Goal: Information Seeking & Learning: Learn about a topic

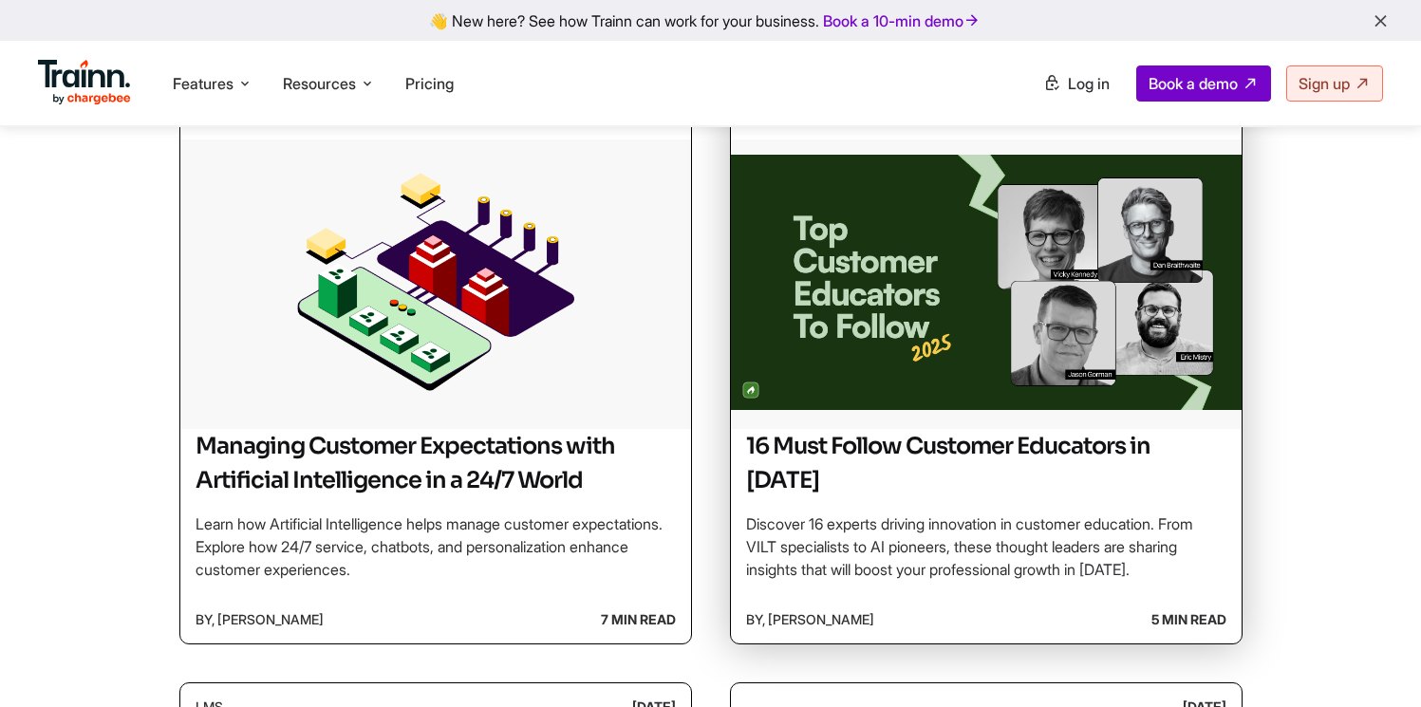
scroll to position [444, 0]
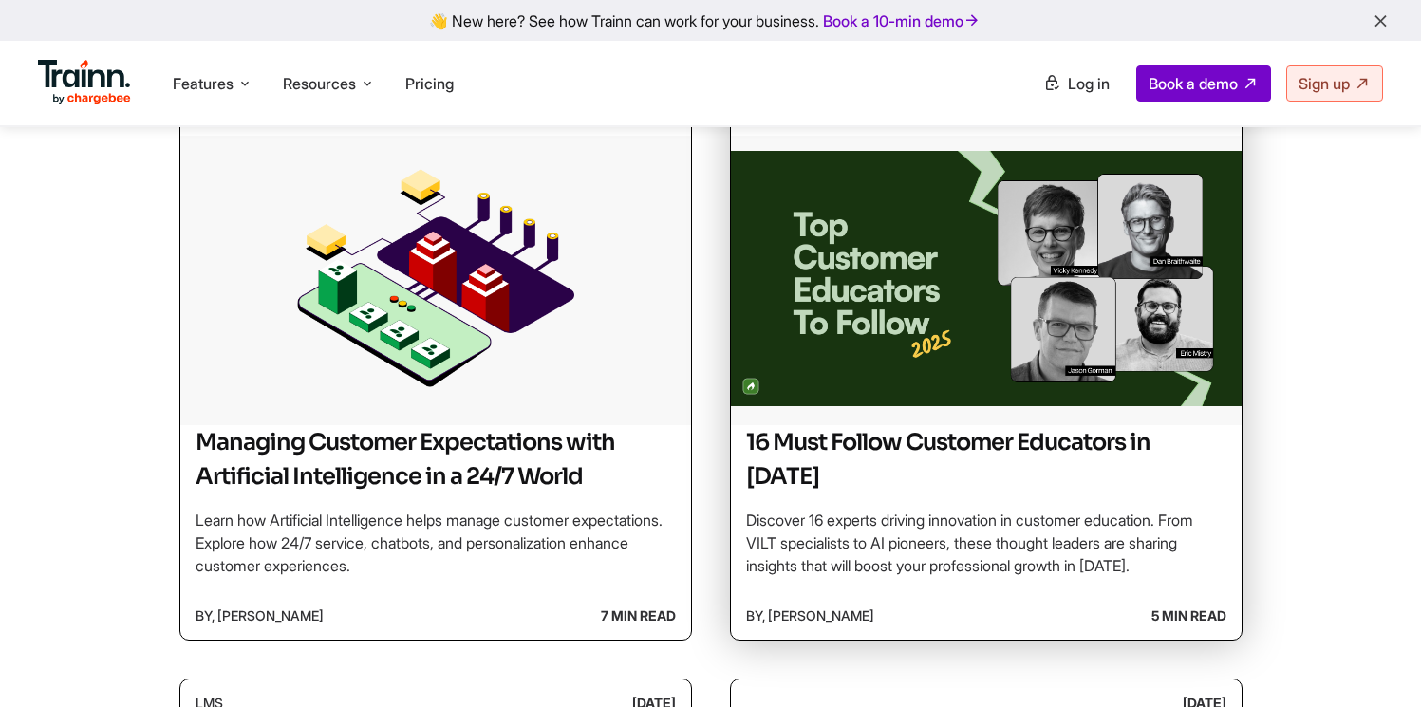
click at [846, 439] on h2 "16 Must Follow Customer Educators in [DATE]" at bounding box center [986, 459] width 480 height 68
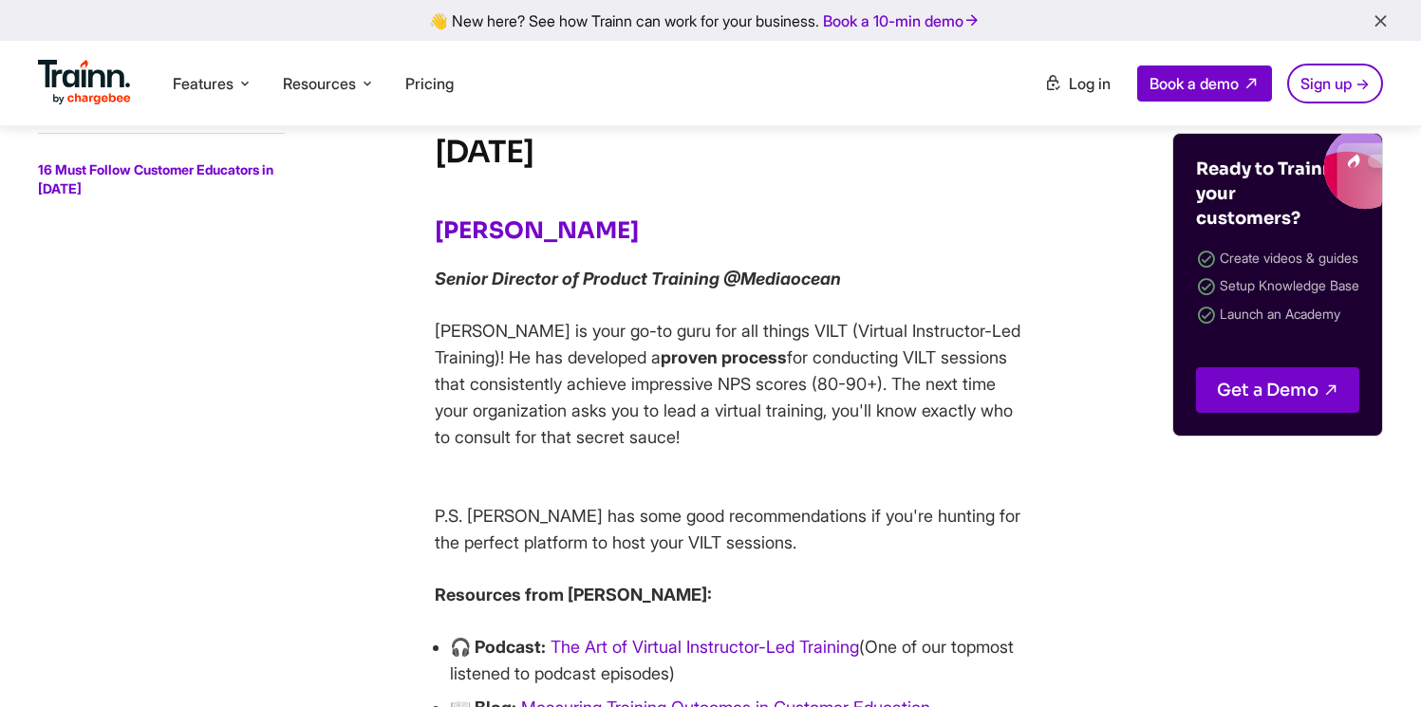
scroll to position [1210, 0]
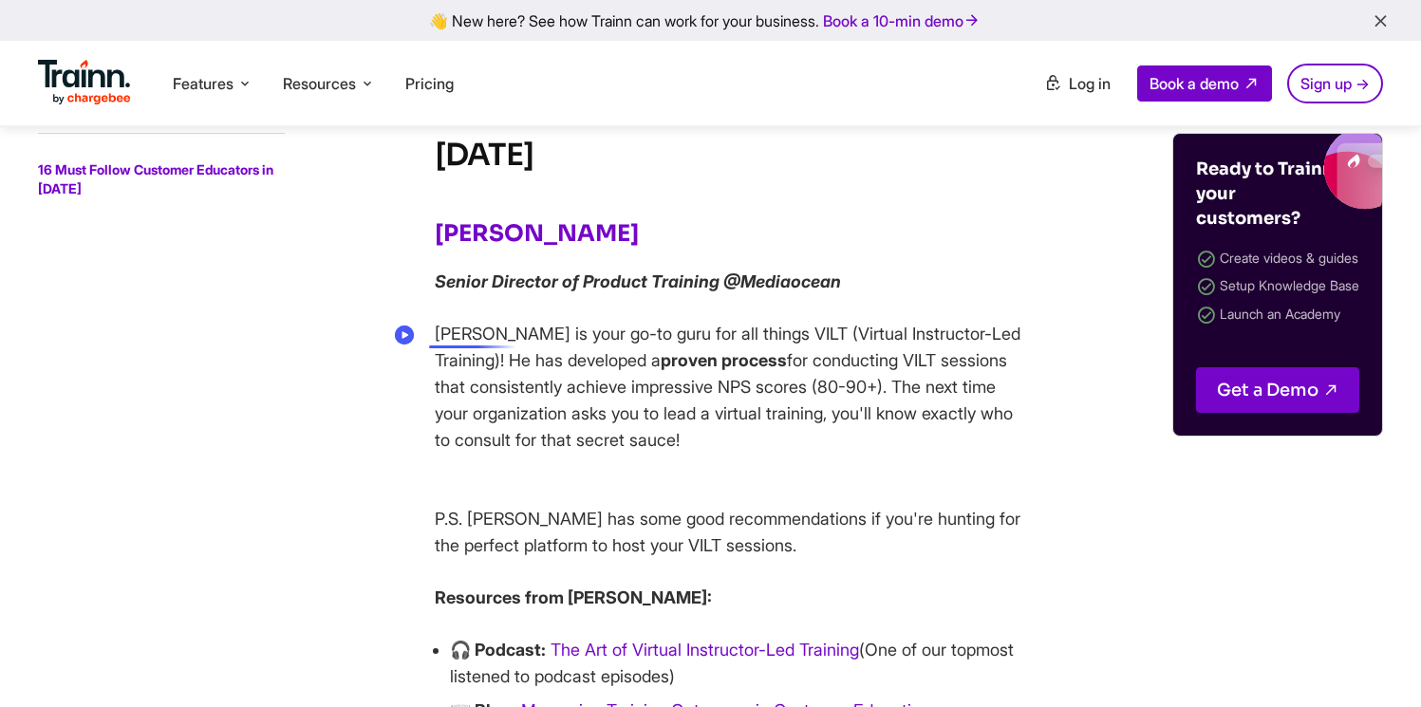
drag, startPoint x: 683, startPoint y: 434, endPoint x: 419, endPoint y: 332, distance: 282.8
copy p "[PERSON_NAME] is your go-to guru for all things VILT (Virtual Instructor-Led Tr…"
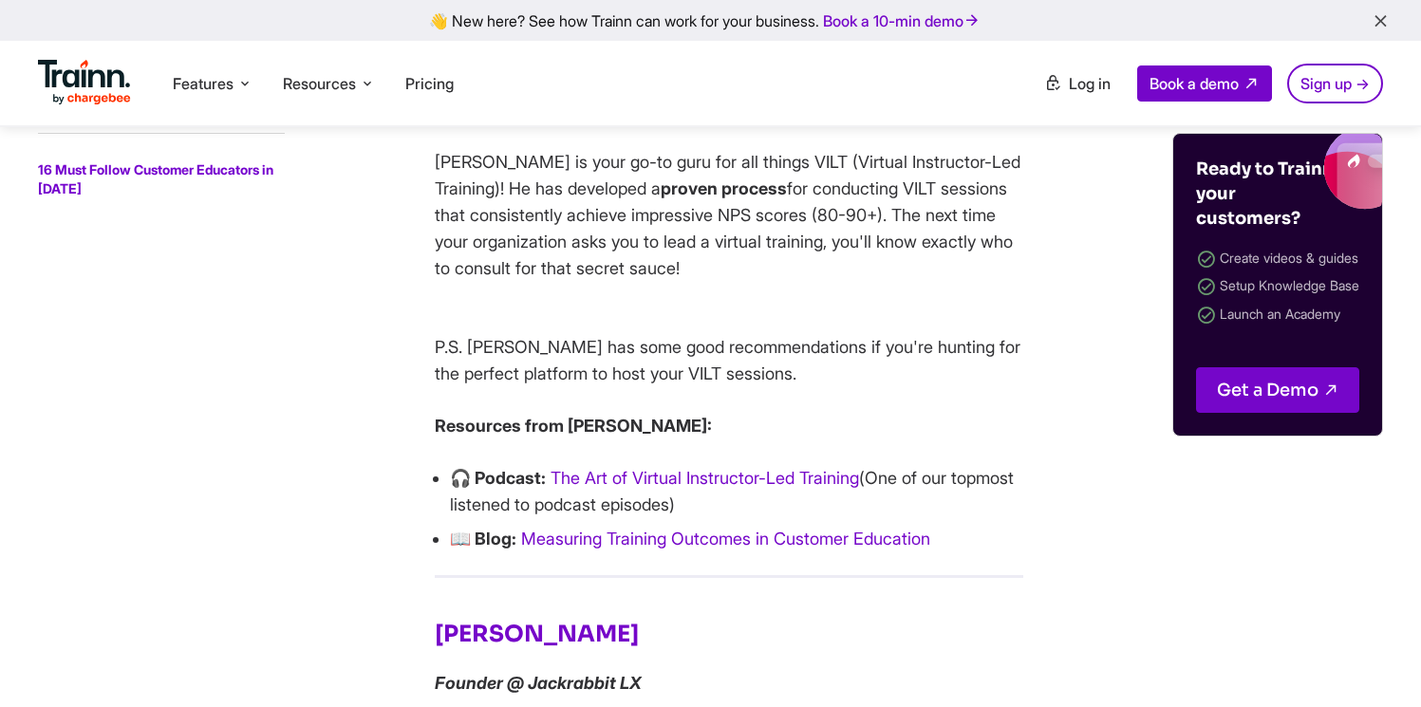
scroll to position [1385, 0]
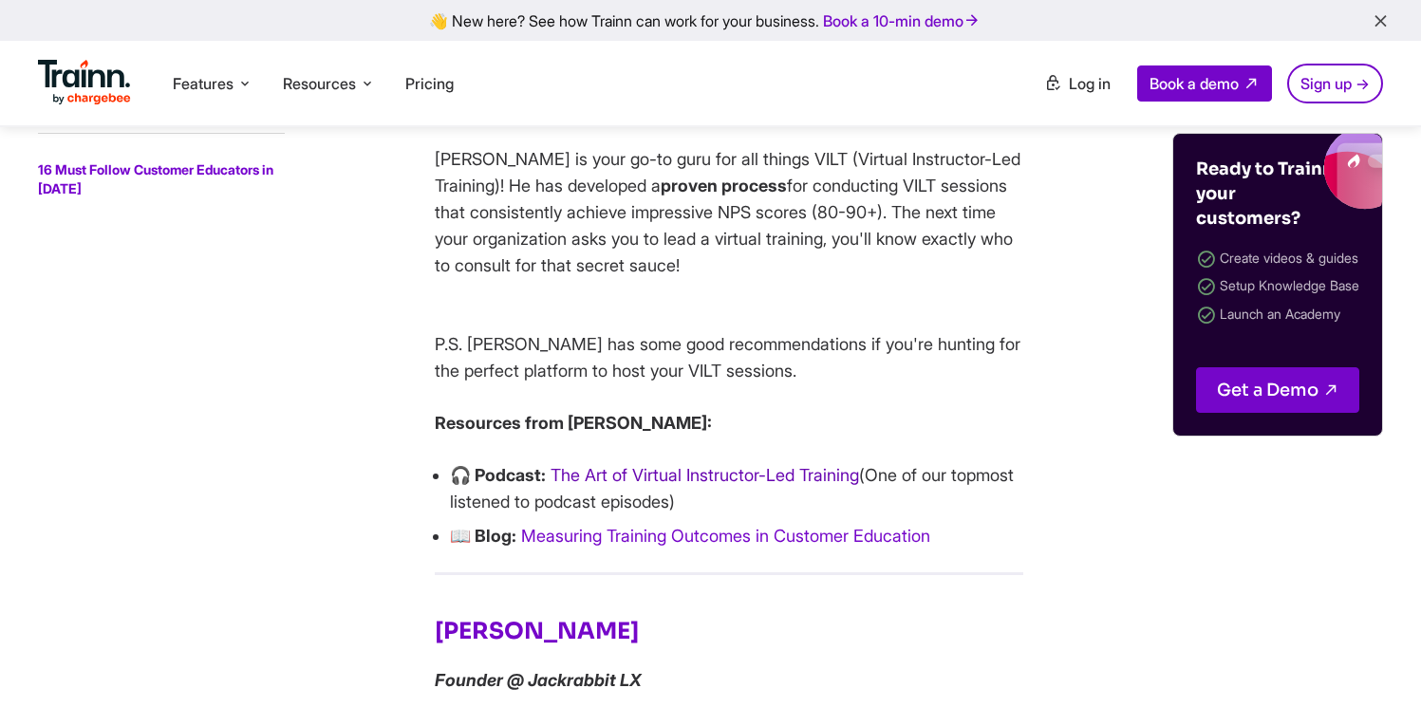
click at [708, 474] on link "The Art of Virtual Instructor-Led Training" at bounding box center [705, 475] width 309 height 20
